Goal: Information Seeking & Learning: Learn about a topic

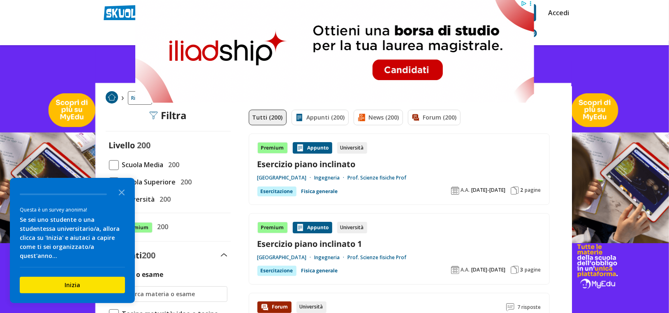
click at [119, 200] on icon "Close the survey" at bounding box center [122, 192] width 16 height 16
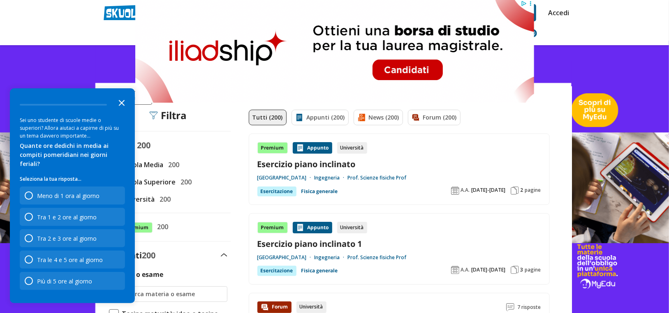
click at [123, 111] on icon "Close the survey" at bounding box center [122, 102] width 16 height 16
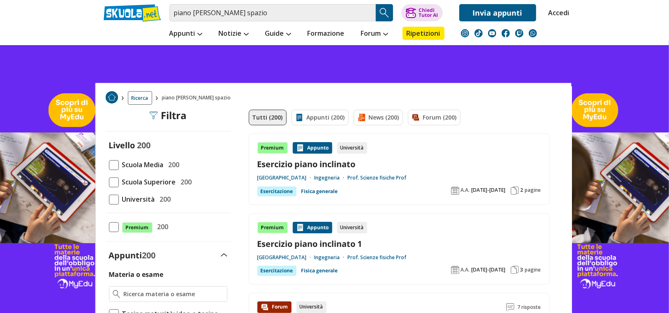
click at [113, 181] on span at bounding box center [114, 183] width 10 height 10
click at [109, 182] on input "Scuola Superiore 200" at bounding box center [109, 182] width 0 height 0
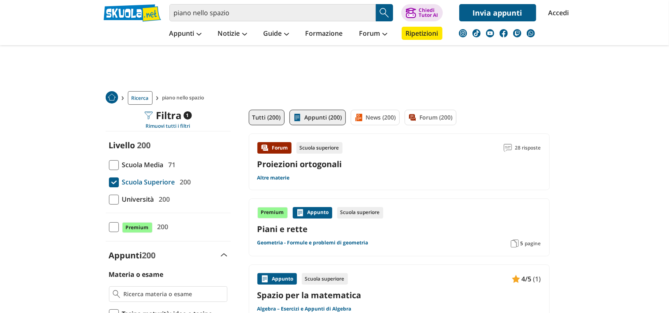
click at [316, 116] on link "Appunti (200)" at bounding box center [318, 118] width 56 height 16
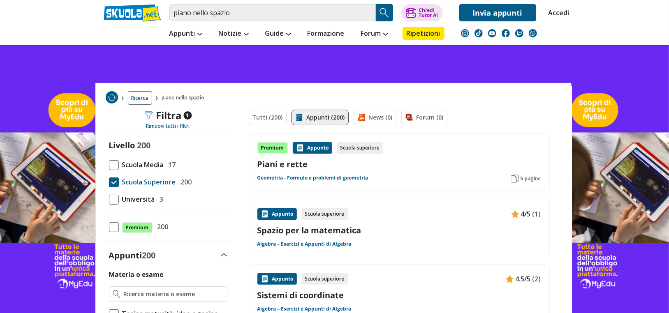
click at [276, 165] on link "Piani e rette" at bounding box center [399, 164] width 284 height 11
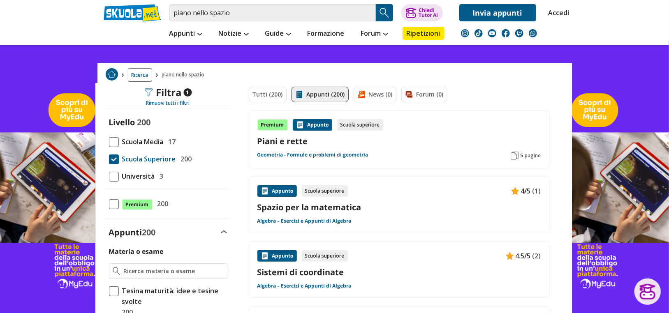
scroll to position [24, 0]
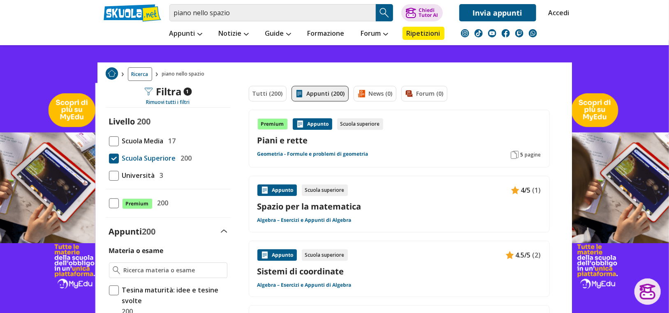
click at [348, 210] on link "Spazio per la matematica" at bounding box center [399, 206] width 284 height 11
